Goal: Task Accomplishment & Management: Manage account settings

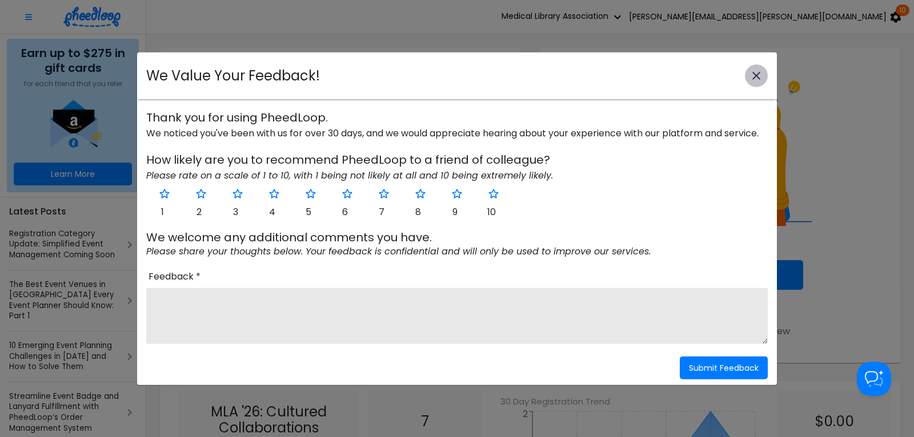
click at [755, 73] on icon "close-modal" at bounding box center [756, 76] width 14 height 14
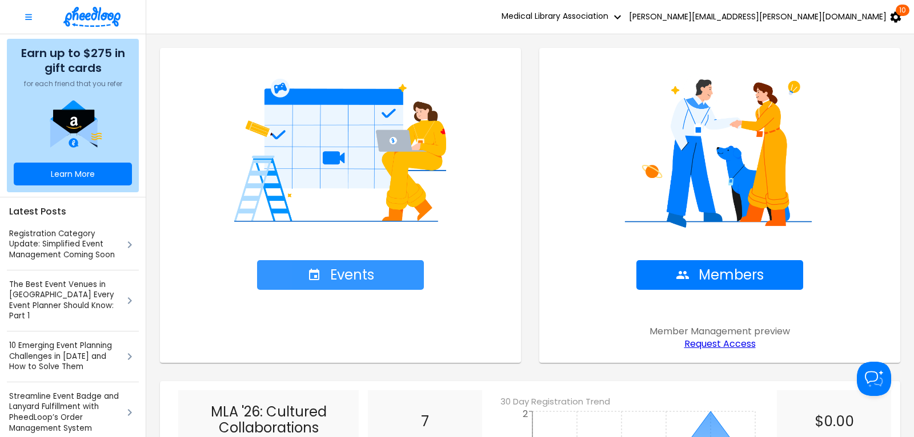
click at [350, 273] on span "Events" at bounding box center [340, 275] width 67 height 16
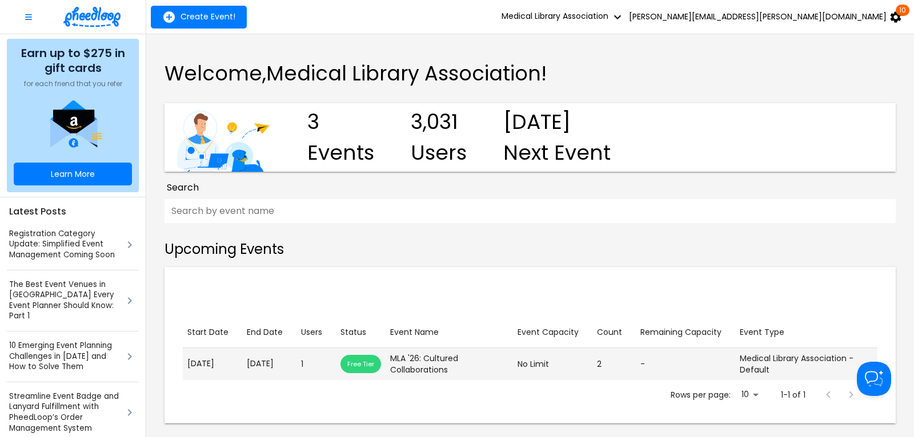
click at [269, 364] on p "[DATE]" at bounding box center [269, 364] width 45 height 12
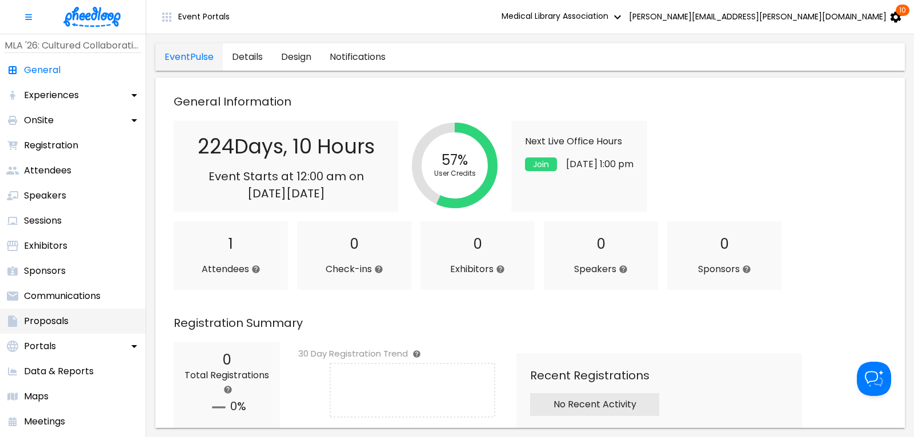
click at [54, 318] on p "Proposals" at bounding box center [46, 322] width 45 height 14
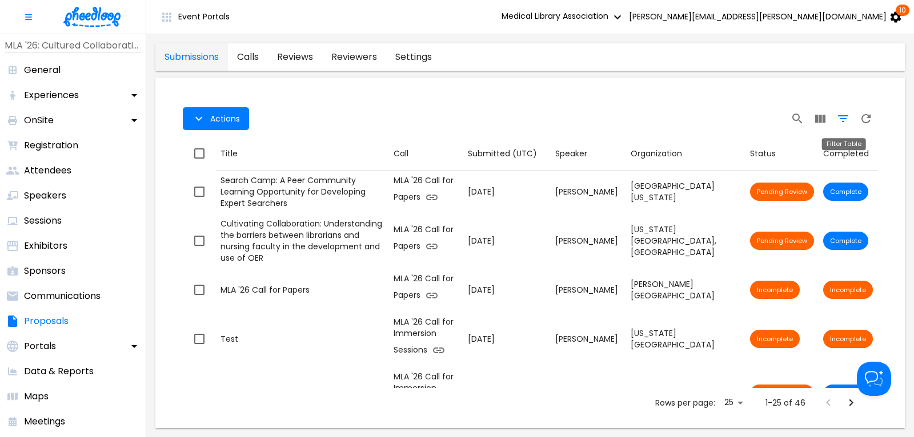
click at [843, 119] on icon "Filter Table" at bounding box center [843, 118] width 10 height 7
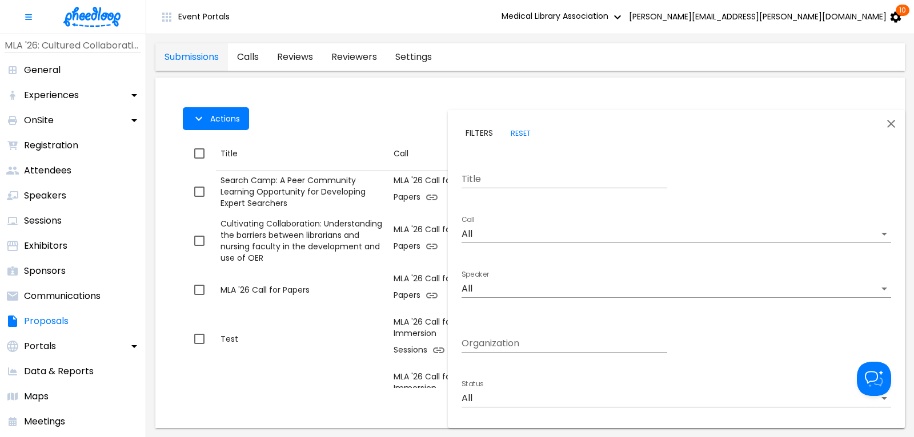
click at [494, 234] on body "Event Portals Medical Library Association [PERSON_NAME][EMAIL_ADDRESS][PERSON_N…" at bounding box center [457, 218] width 914 height 437
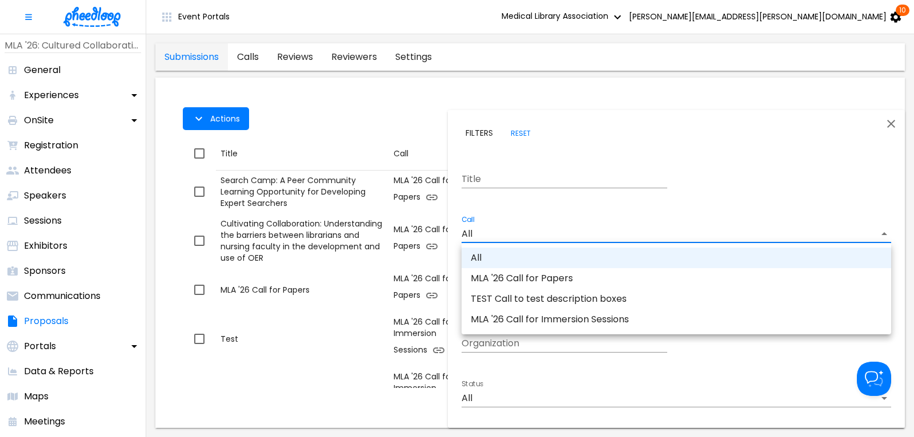
click at [521, 282] on li "MLA '26 Call for Papers" at bounding box center [675, 278] width 429 height 21
type input "CAL6J58XLN5OUAT"
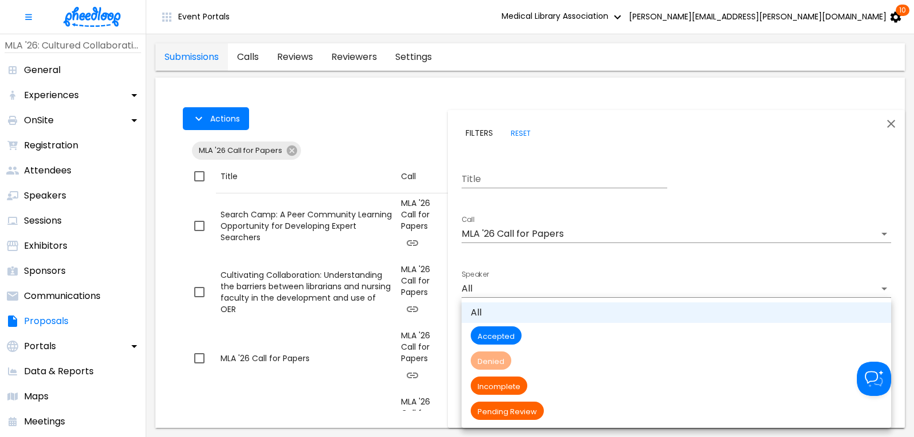
click at [508, 397] on body "Event Portals Medical Library Association [PERSON_NAME][EMAIL_ADDRESS][PERSON_N…" at bounding box center [457, 218] width 914 height 437
click at [519, 410] on span "Pending Review" at bounding box center [506, 412] width 73 height 10
type input "Pending Review"
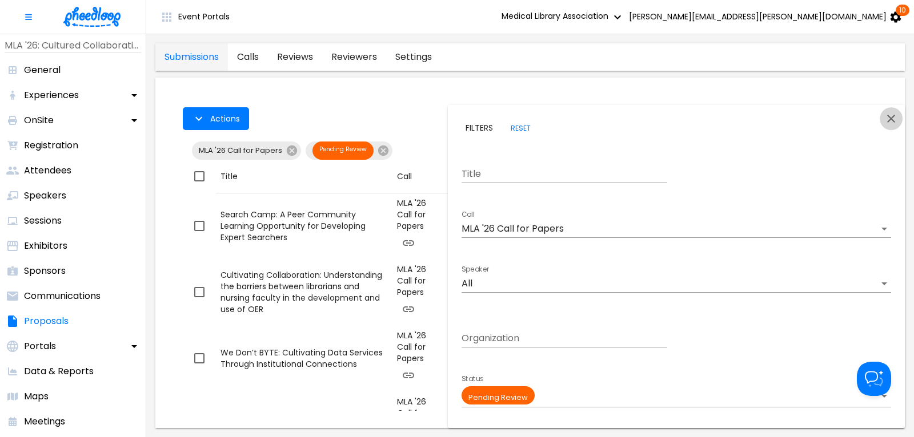
click at [894, 117] on icon "Close" at bounding box center [891, 119] width 14 height 14
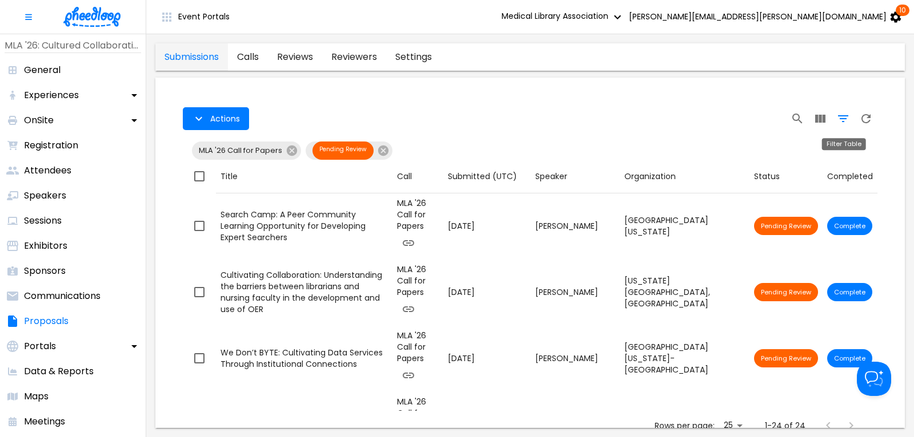
click at [842, 116] on icon "Filter Table" at bounding box center [843, 118] width 10 height 7
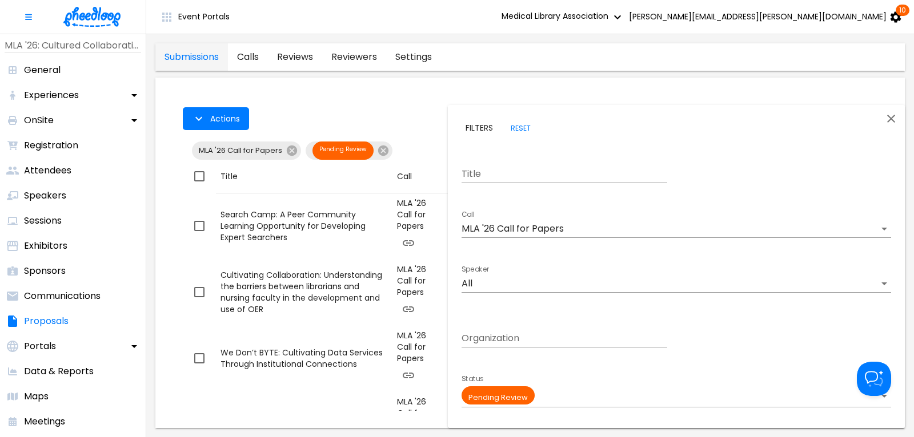
click at [521, 230] on body "Event Portals Medical Library Association [PERSON_NAME][EMAIL_ADDRESS][PERSON_N…" at bounding box center [457, 218] width 914 height 437
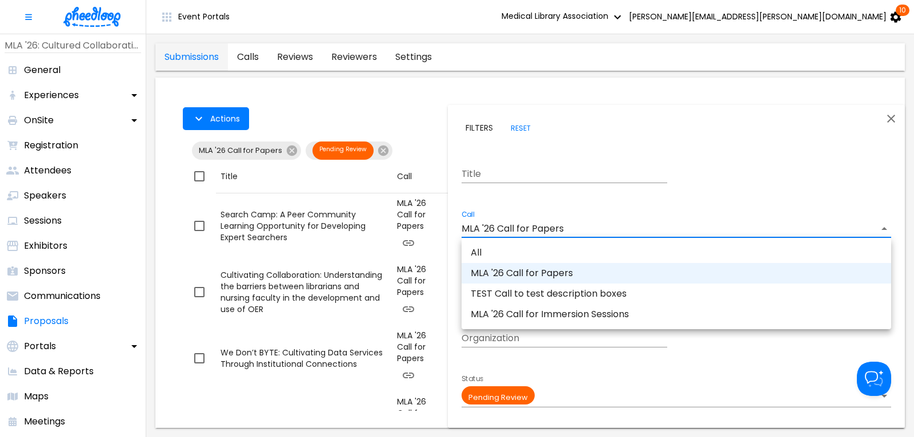
click at [531, 314] on li "MLA '26 Call for Immersion Sessions" at bounding box center [675, 314] width 429 height 21
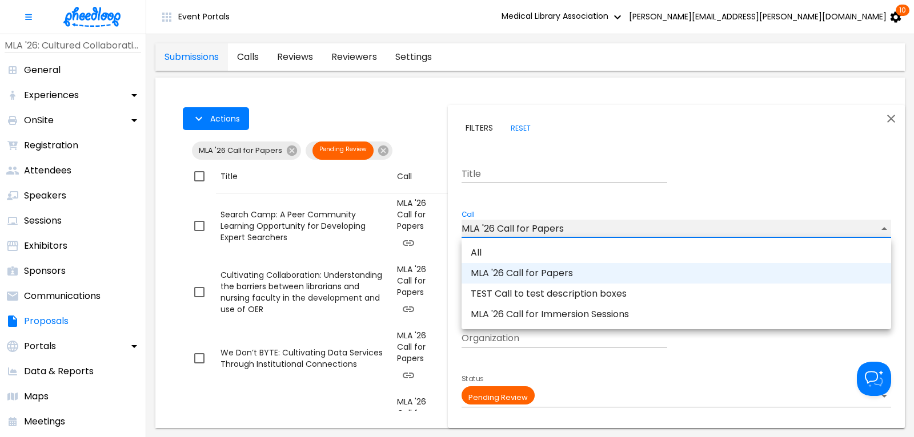
type input "CALKIRA09Z18DK8"
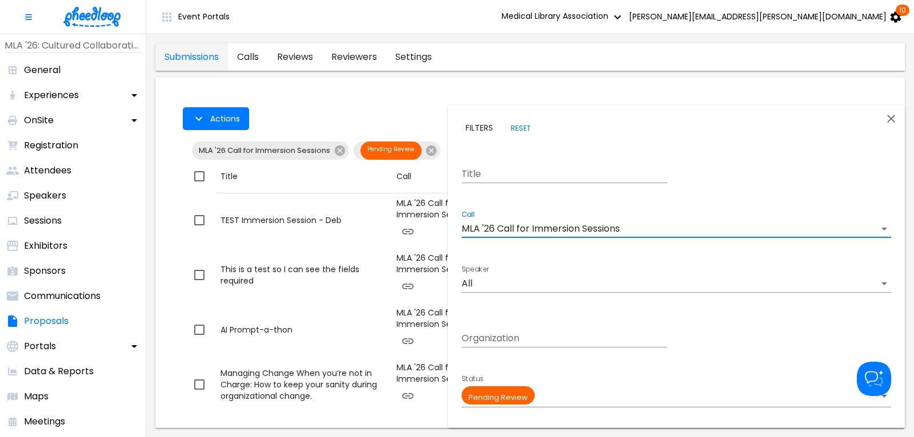
click at [890, 115] on icon "Close" at bounding box center [891, 119] width 14 height 14
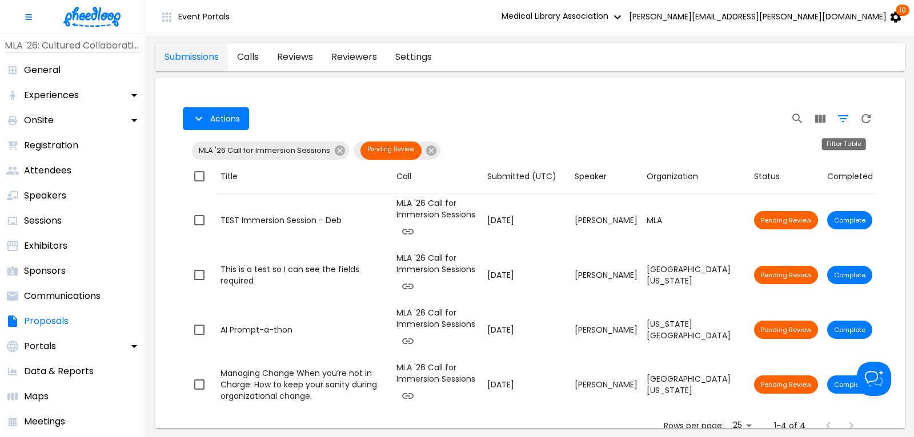
click at [847, 119] on icon "Filter Table" at bounding box center [843, 119] width 14 height 14
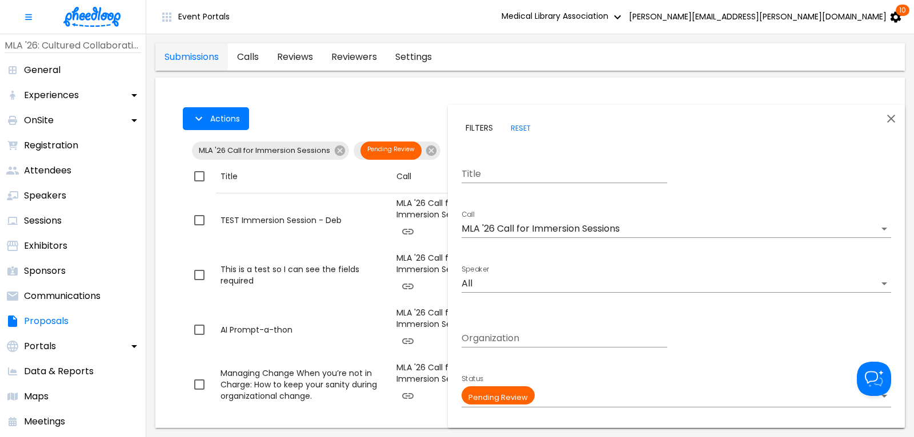
click at [318, 127] on div at bounding box center [457, 218] width 914 height 437
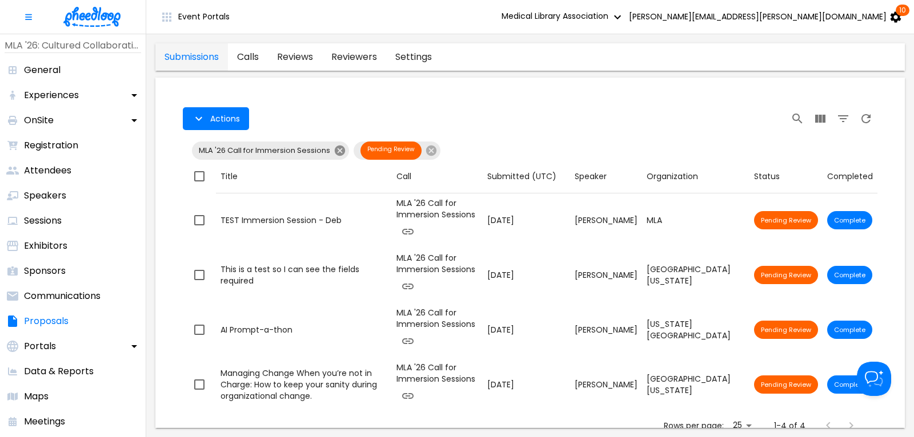
click at [339, 151] on icon at bounding box center [339, 150] width 13 height 13
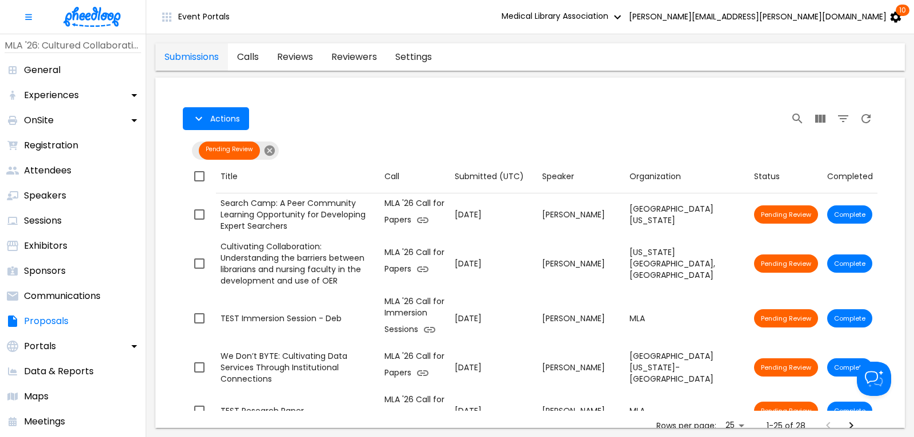
click at [270, 151] on icon at bounding box center [269, 151] width 10 height 10
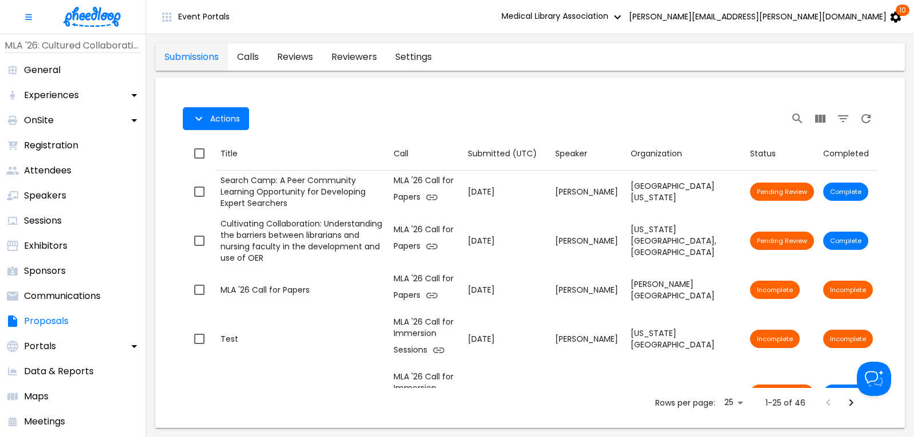
click at [91, 21] on img at bounding box center [91, 17] width 57 height 20
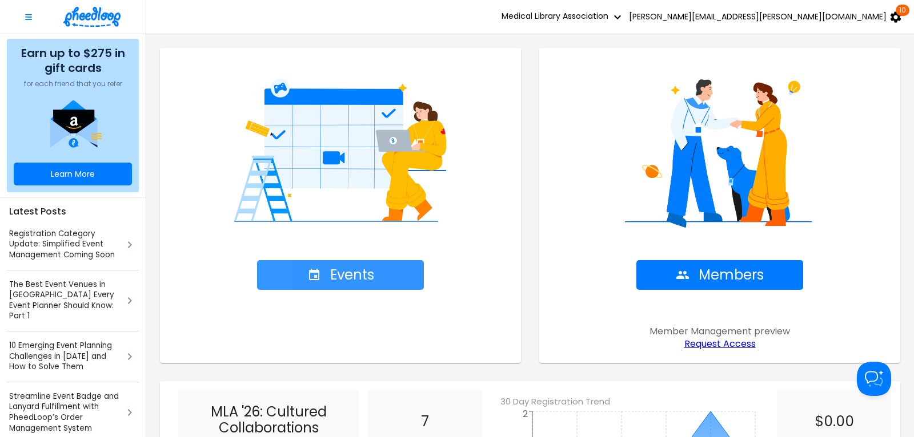
click at [339, 274] on span "Events" at bounding box center [340, 275] width 67 height 16
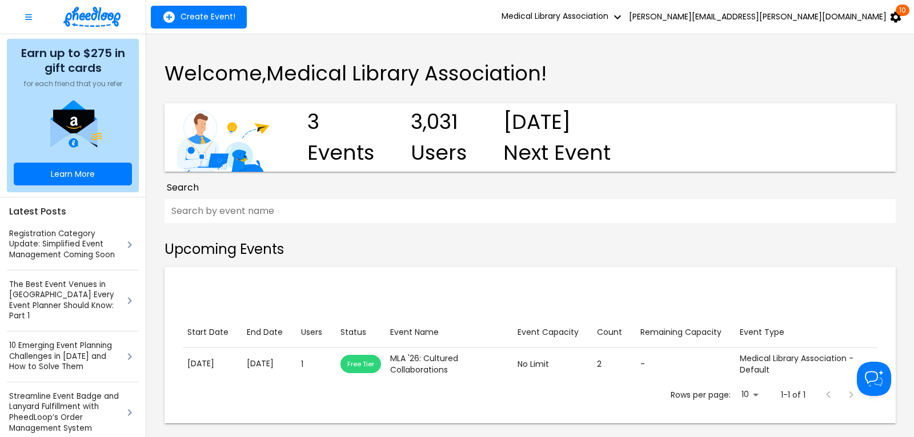
scroll to position [240, 0]
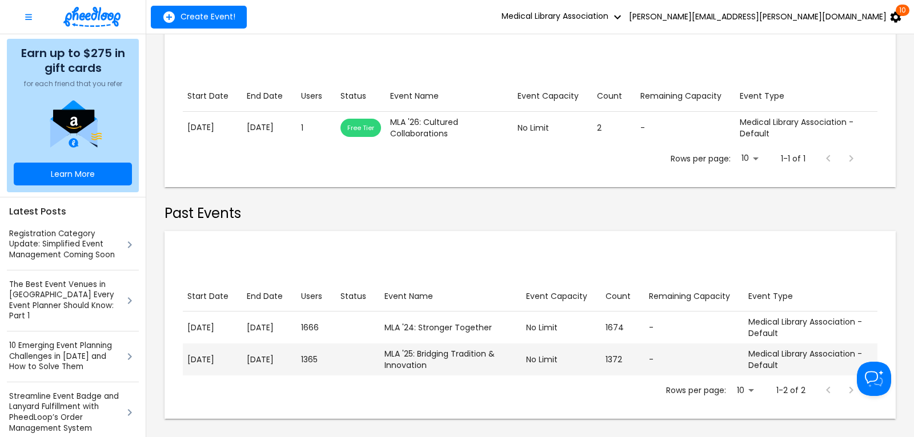
click at [253, 357] on p "[DATE]" at bounding box center [269, 360] width 45 height 12
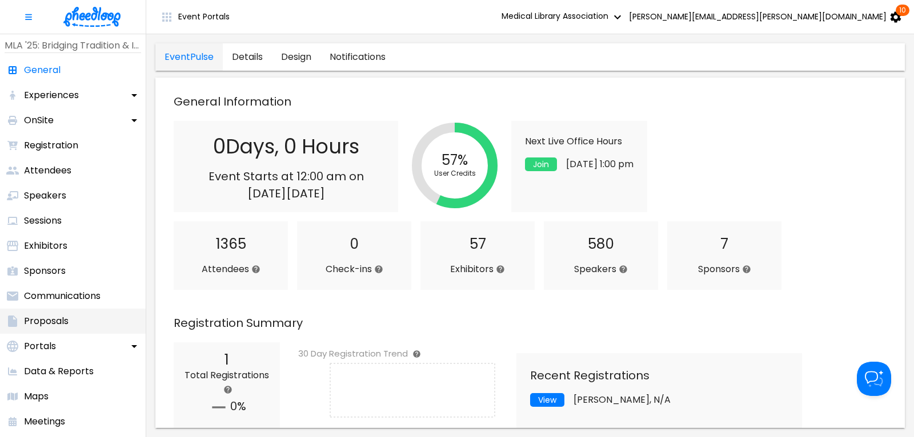
click at [49, 324] on p "Proposals" at bounding box center [46, 322] width 45 height 14
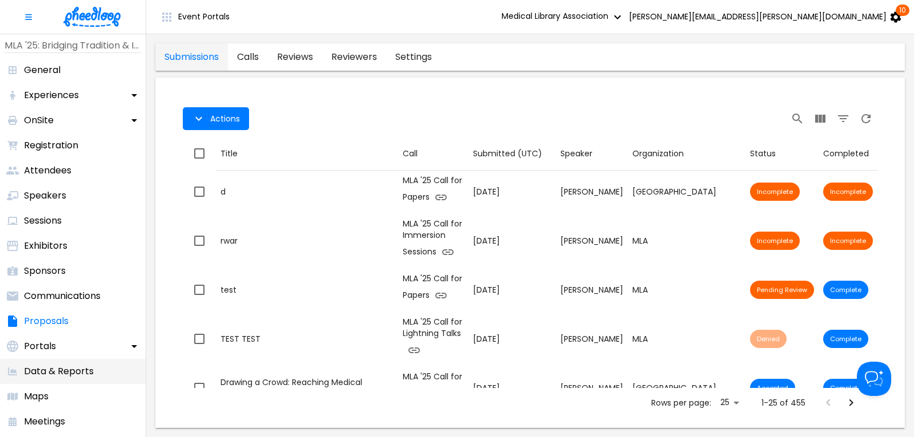
click at [62, 375] on p "Data & Reports" at bounding box center [59, 372] width 70 height 14
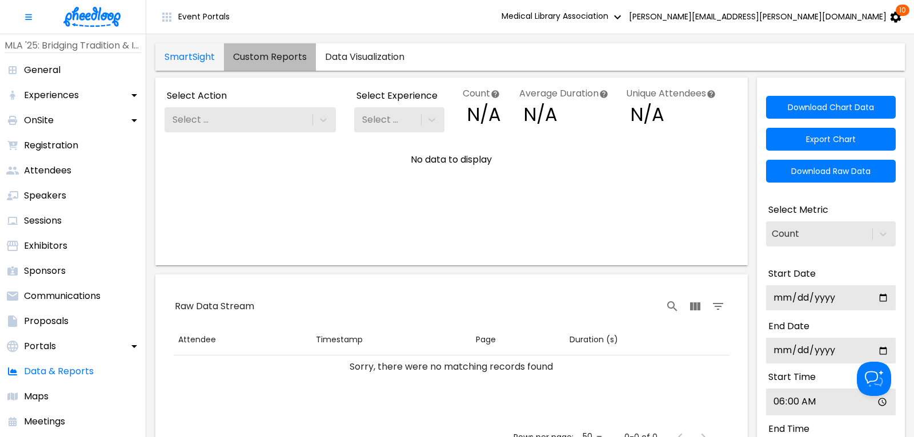
click at [270, 55] on link "Custom Reports" at bounding box center [270, 56] width 92 height 27
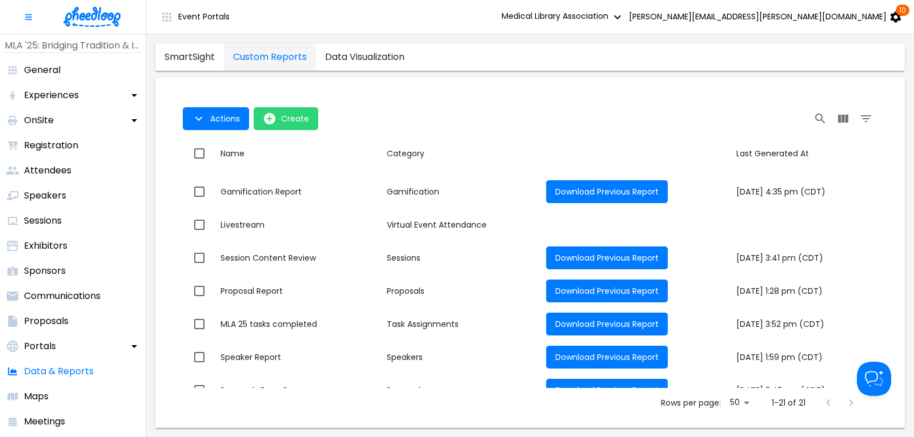
scroll to position [462, 0]
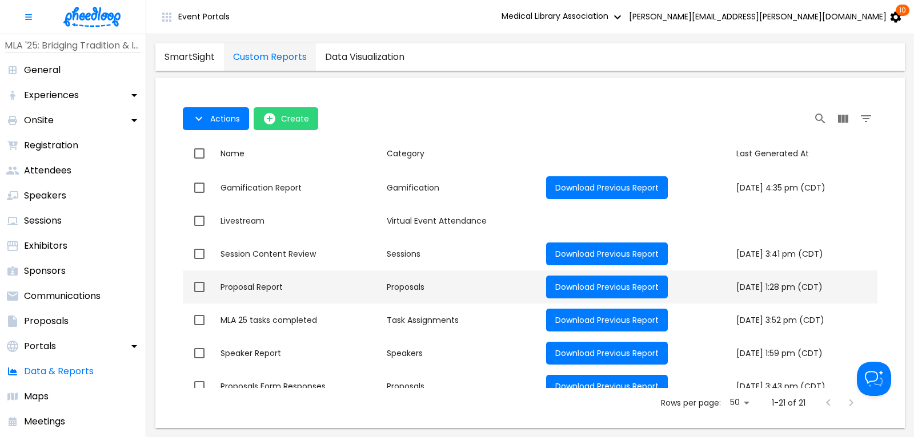
click at [264, 285] on div "Proposal Report" at bounding box center [298, 286] width 157 height 11
checkbox input "true"
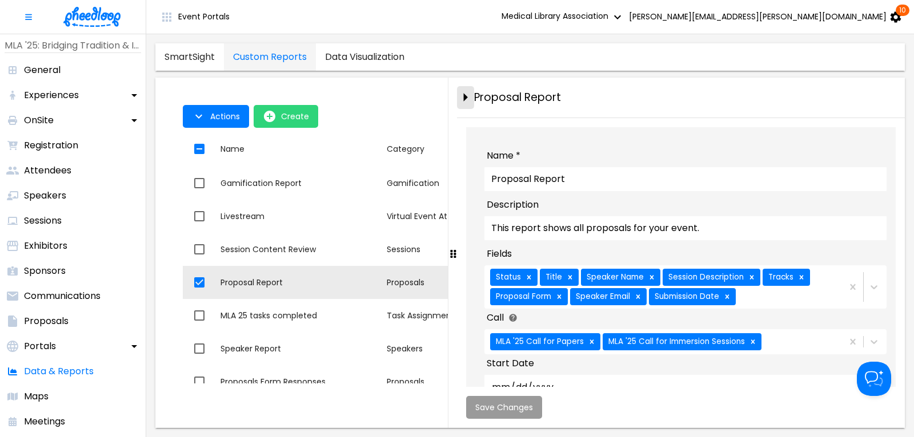
click at [465, 93] on icon "close-drawer" at bounding box center [465, 97] width 20 height 20
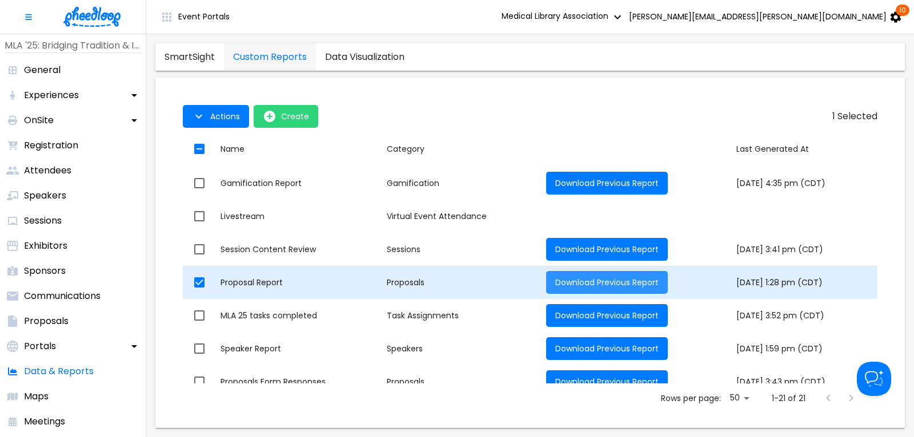
click at [557, 283] on span "Download Previous Report" at bounding box center [606, 282] width 103 height 11
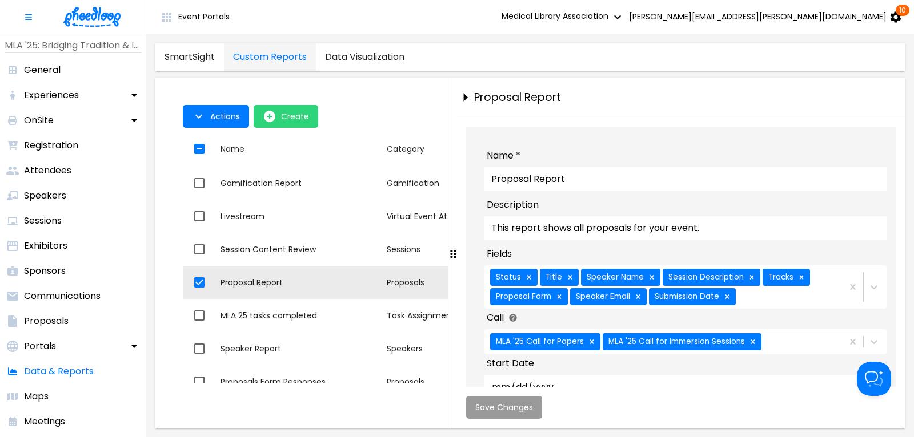
click at [98, 9] on img at bounding box center [91, 17] width 57 height 20
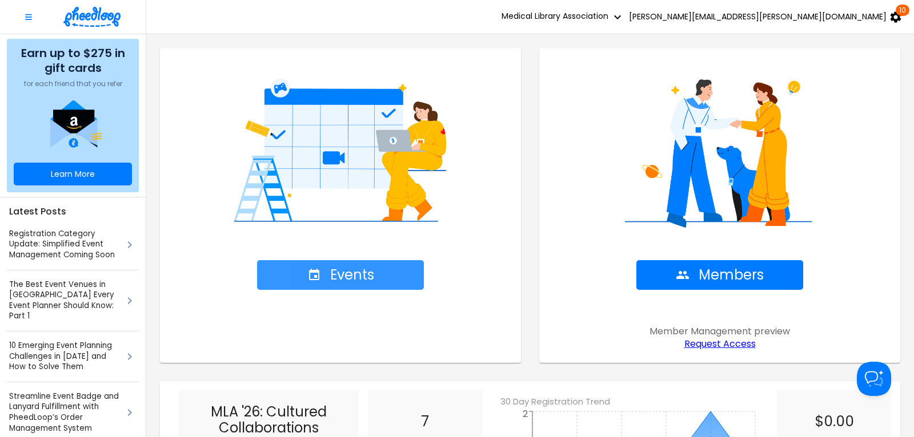
click at [345, 276] on span "Events" at bounding box center [340, 275] width 67 height 16
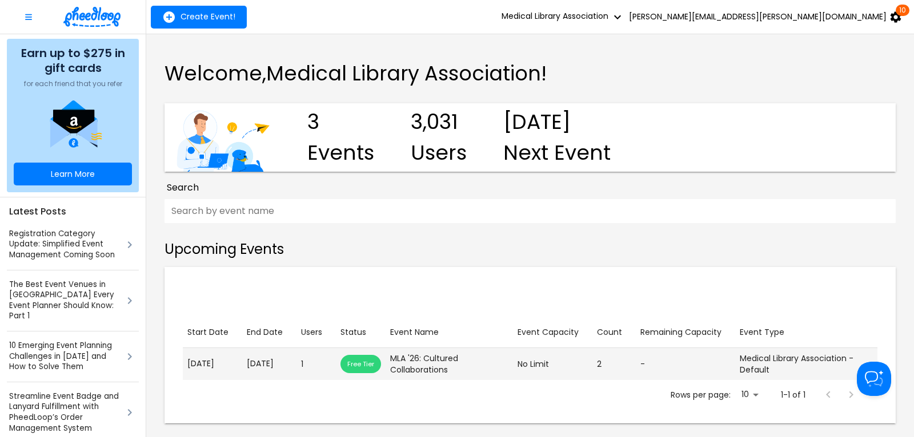
click at [220, 370] on p "[DATE]" at bounding box center [212, 364] width 50 height 12
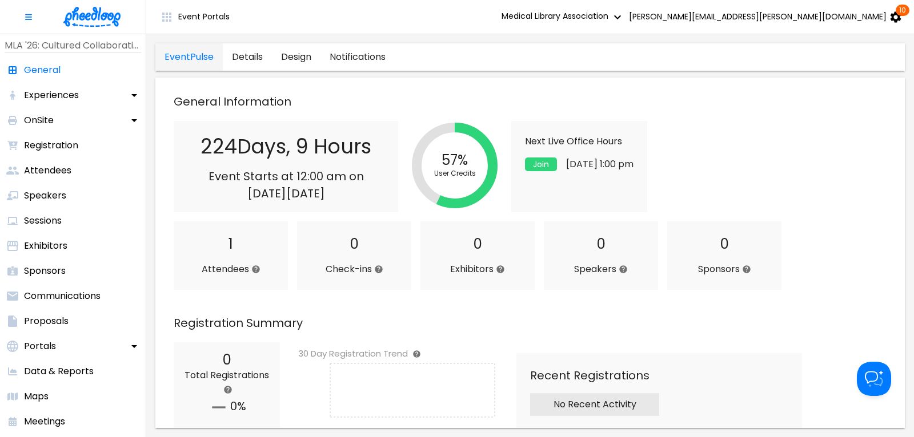
scroll to position [231, 0]
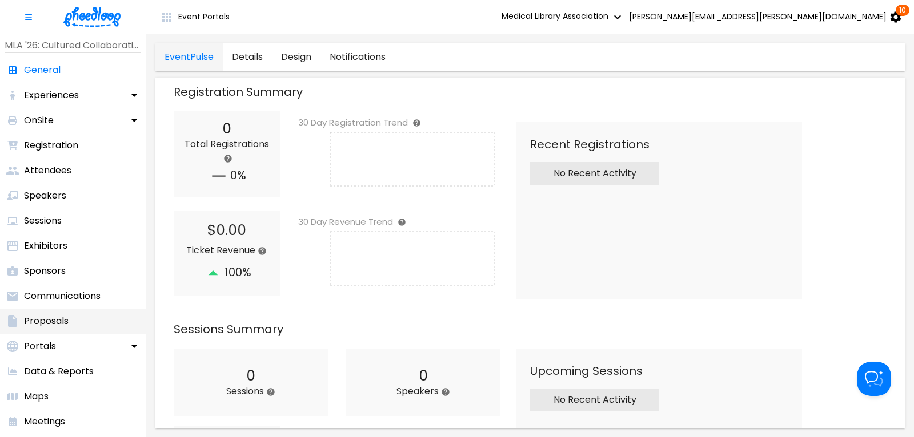
click at [40, 321] on p "Proposals" at bounding box center [46, 322] width 45 height 14
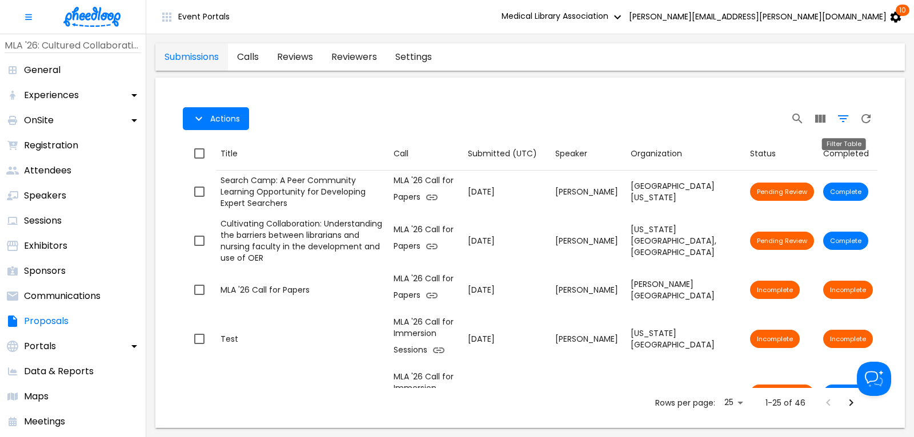
click at [842, 118] on icon "Filter Table" at bounding box center [843, 119] width 14 height 14
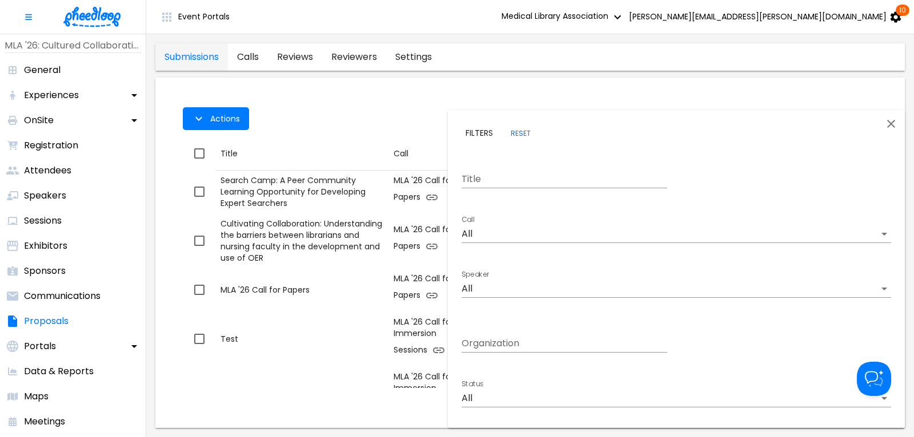
click at [490, 393] on body "Event Portals Medical Library Association [PERSON_NAME][EMAIL_ADDRESS][PERSON_N…" at bounding box center [457, 218] width 914 height 437
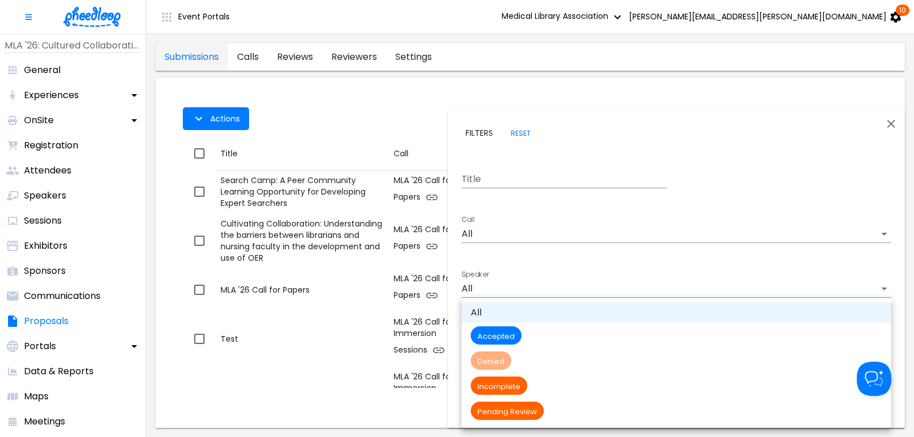
click at [506, 412] on span "Pending Review" at bounding box center [506, 412] width 73 height 10
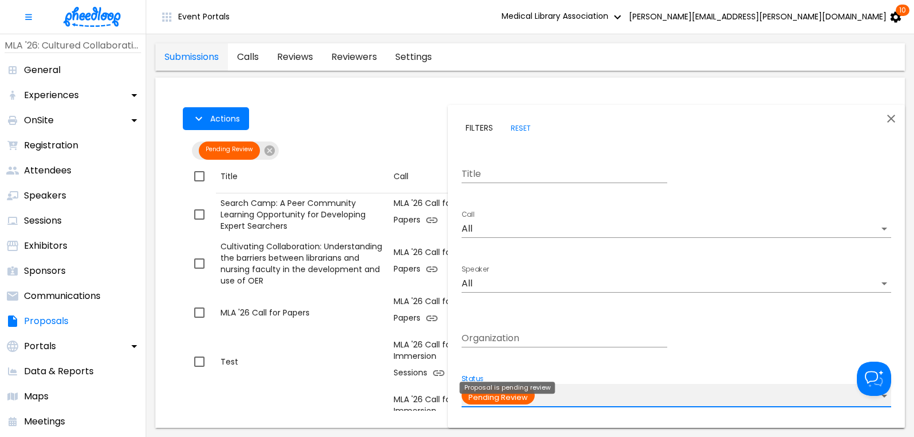
type input "Pending Review"
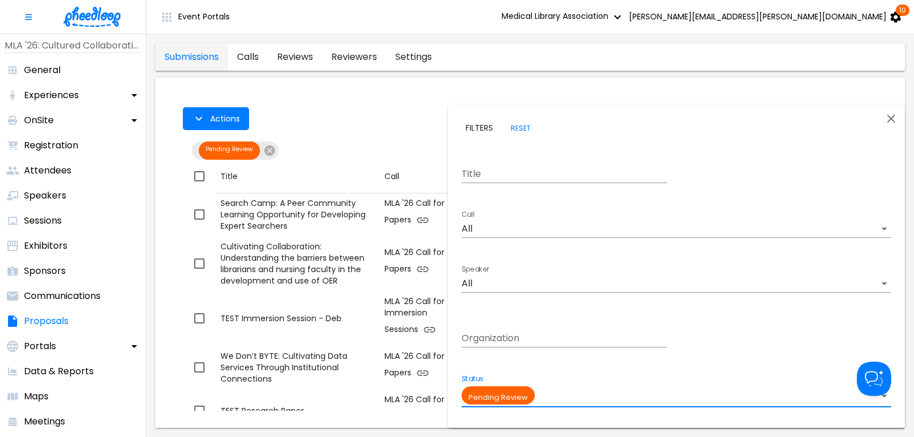
click at [497, 227] on body "Event Portals Medical Library Association [PERSON_NAME][EMAIL_ADDRESS][PERSON_N…" at bounding box center [457, 218] width 914 height 437
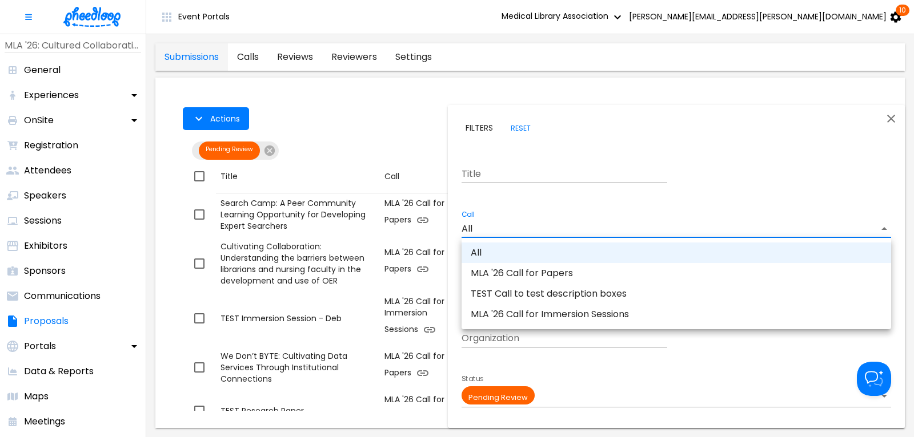
click at [518, 271] on li "MLA '26 Call for Papers" at bounding box center [675, 273] width 429 height 21
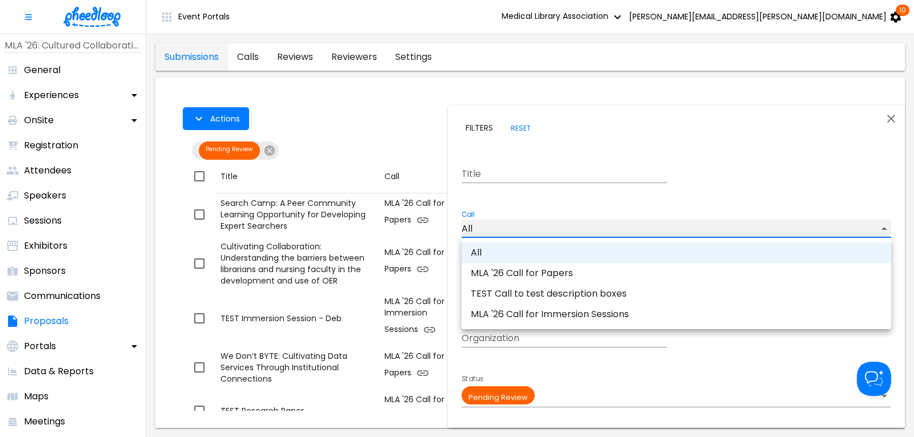
type input "CAL6J58XLN5OUAT"
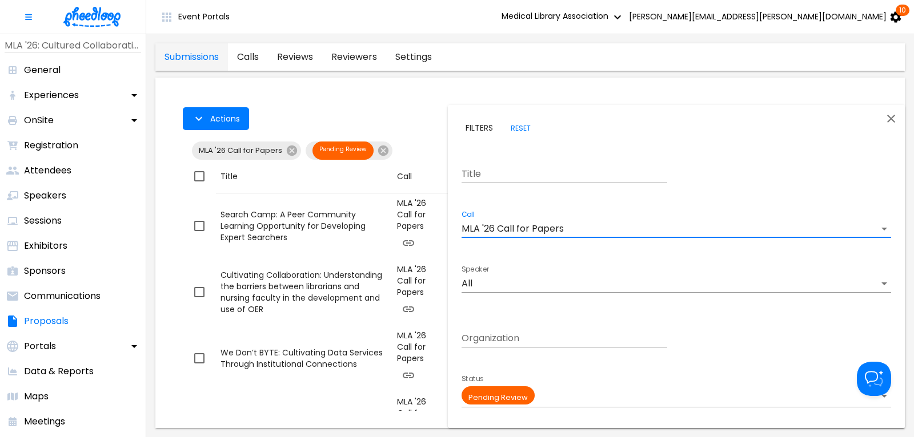
click at [326, 102] on div at bounding box center [457, 218] width 914 height 437
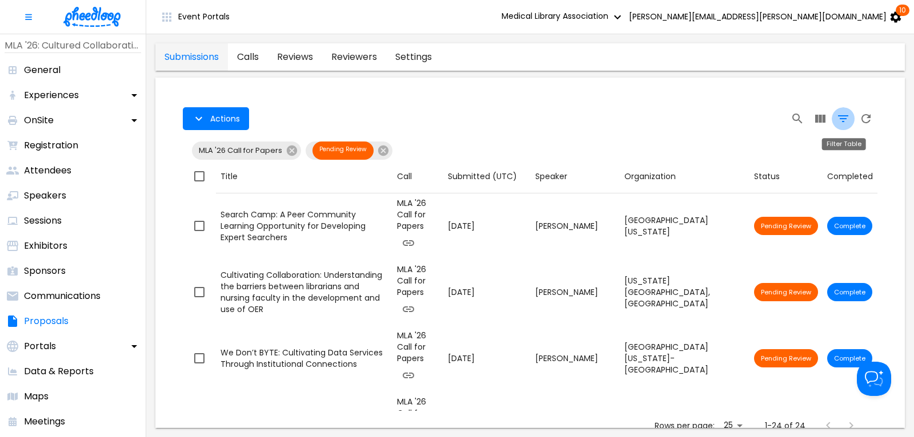
click at [842, 118] on icon "Filter Table" at bounding box center [843, 119] width 14 height 14
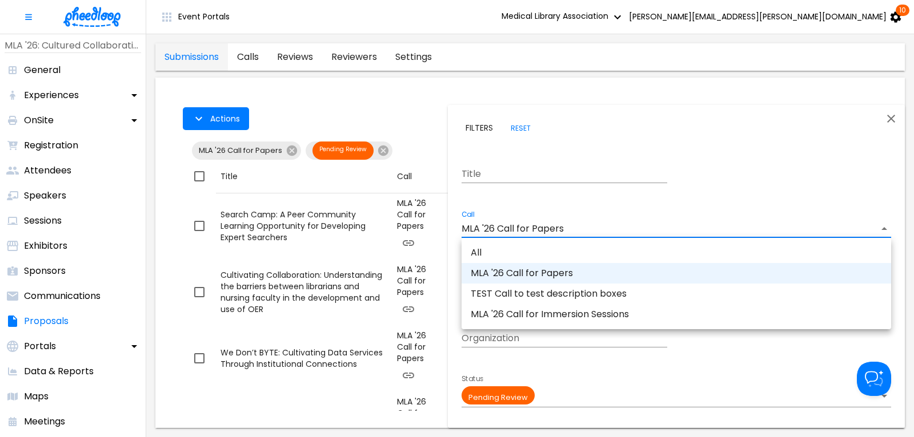
click at [498, 231] on body "Event Portals Medical Library Association [PERSON_NAME][EMAIL_ADDRESS][PERSON_N…" at bounding box center [457, 218] width 914 height 437
click at [533, 314] on li "MLA '26 Call for Immersion Sessions" at bounding box center [675, 314] width 429 height 21
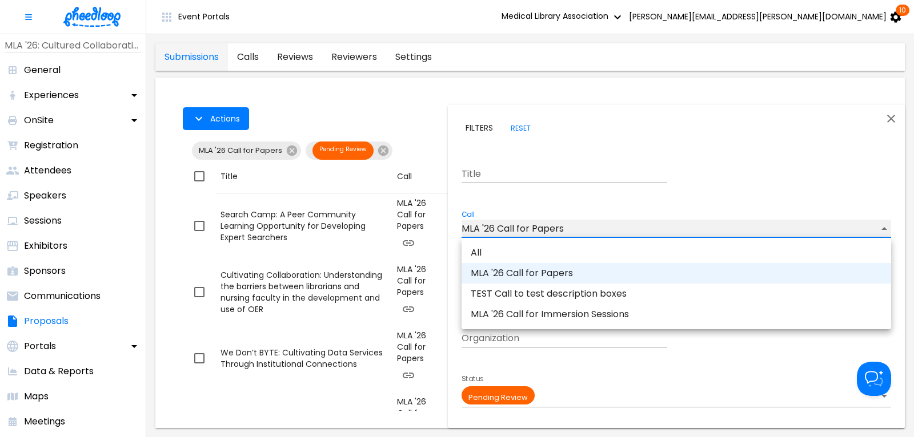
type input "CALKIRA09Z18DK8"
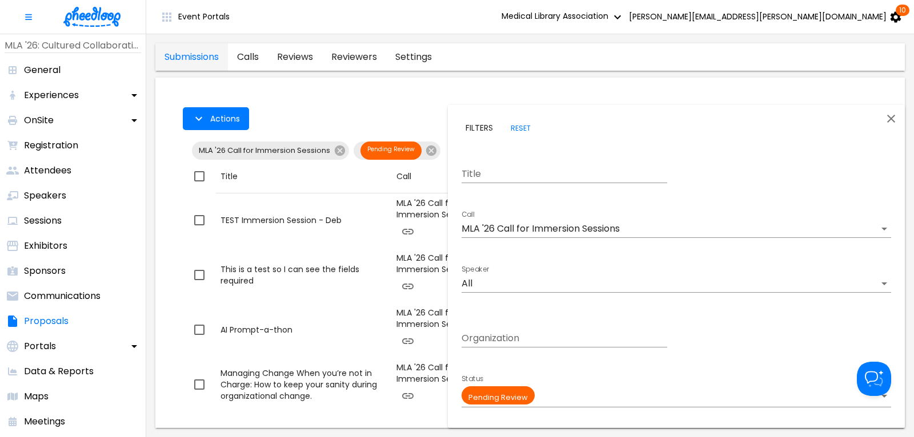
click at [398, 119] on div at bounding box center [457, 218] width 914 height 437
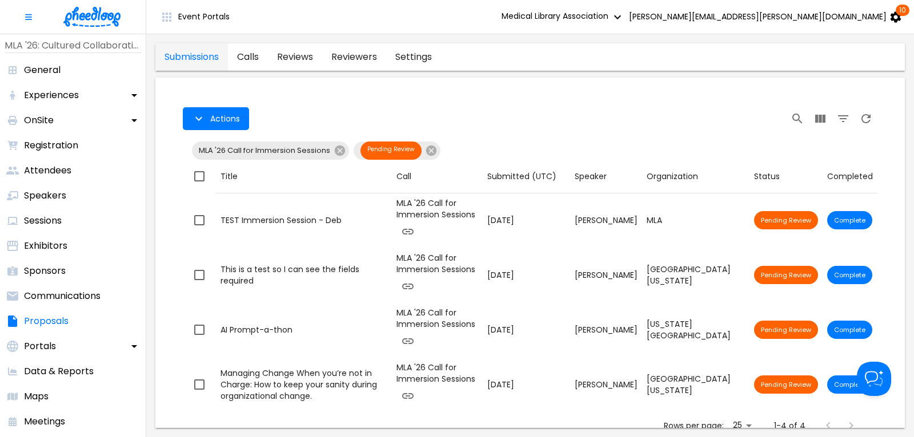
click at [560, 128] on div "Table Toolbar" at bounding box center [697, 118] width 360 height 23
click at [429, 147] on icon at bounding box center [431, 151] width 10 height 10
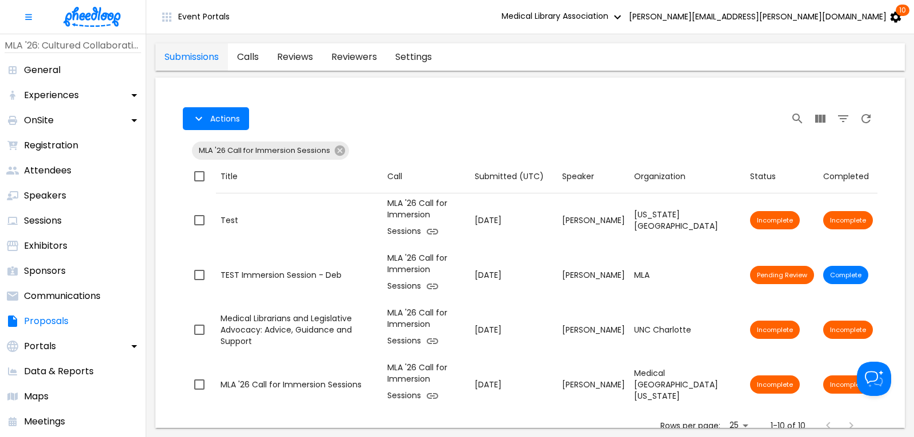
click at [332, 150] on span "MLA '26 Call for Immersion Sessions" at bounding box center [264, 151] width 145 height 9
click at [337, 150] on icon at bounding box center [340, 151] width 10 height 10
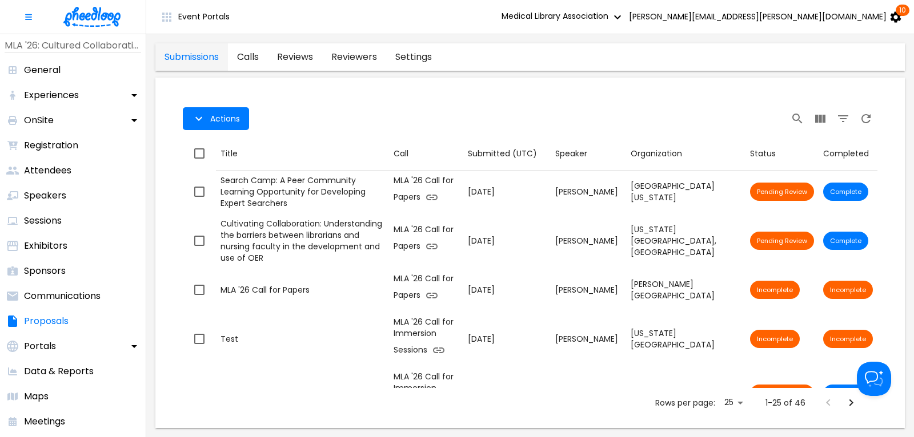
click at [94, 14] on img at bounding box center [91, 17] width 57 height 20
